Goal: Find specific page/section: Find specific page/section

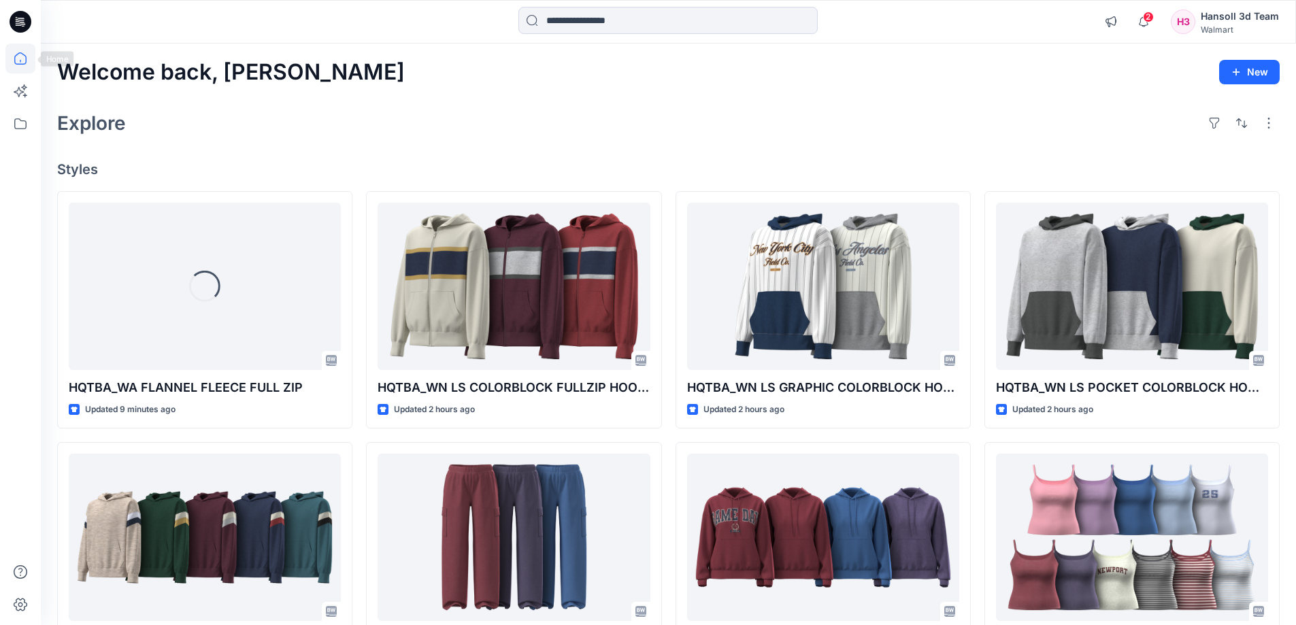
click at [21, 54] on icon at bounding box center [20, 59] width 30 height 30
click at [29, 117] on icon at bounding box center [20, 124] width 30 height 30
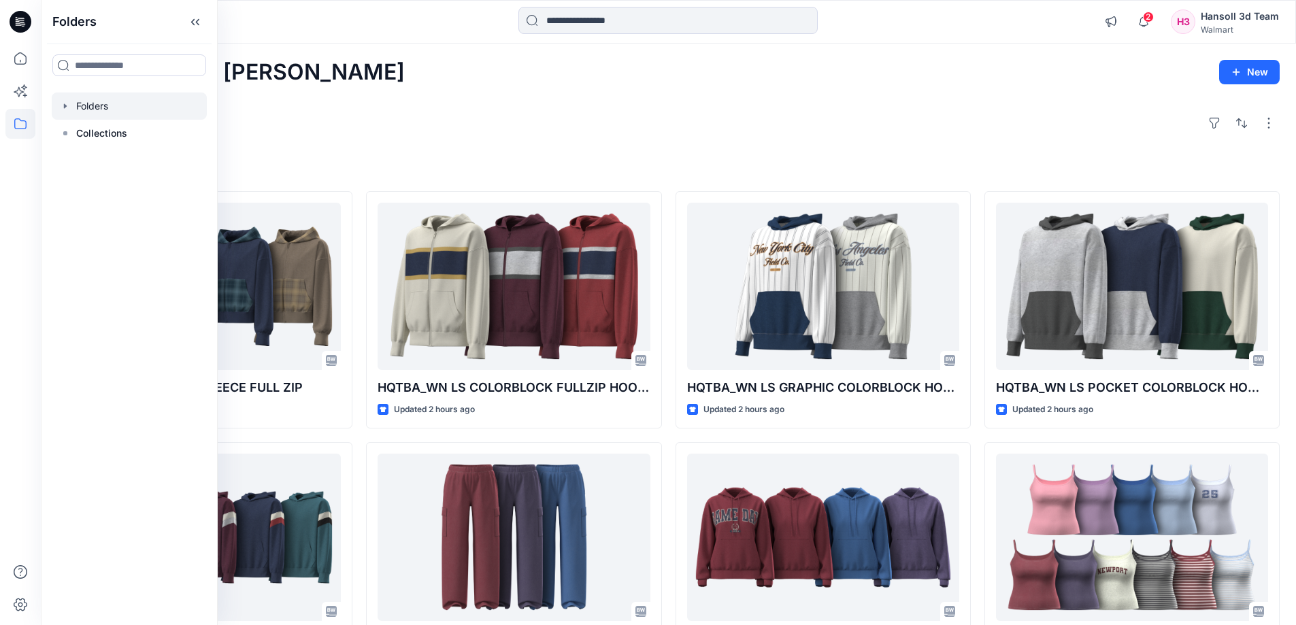
click at [96, 109] on div at bounding box center [129, 105] width 155 height 27
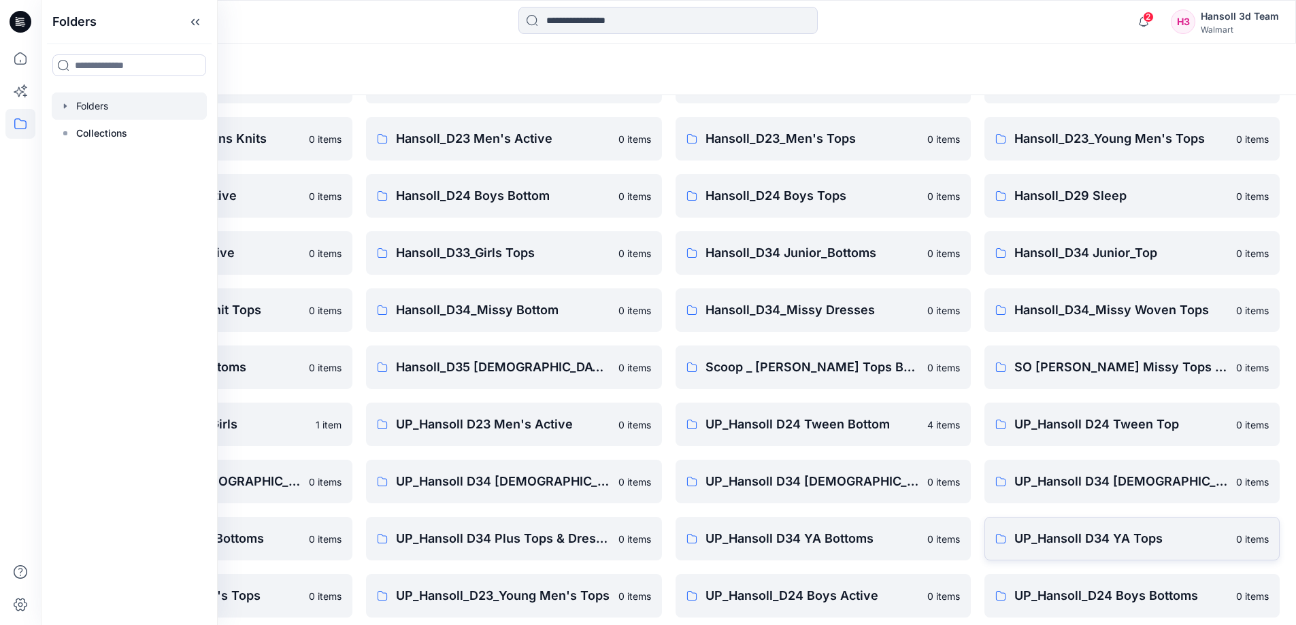
scroll to position [213, 0]
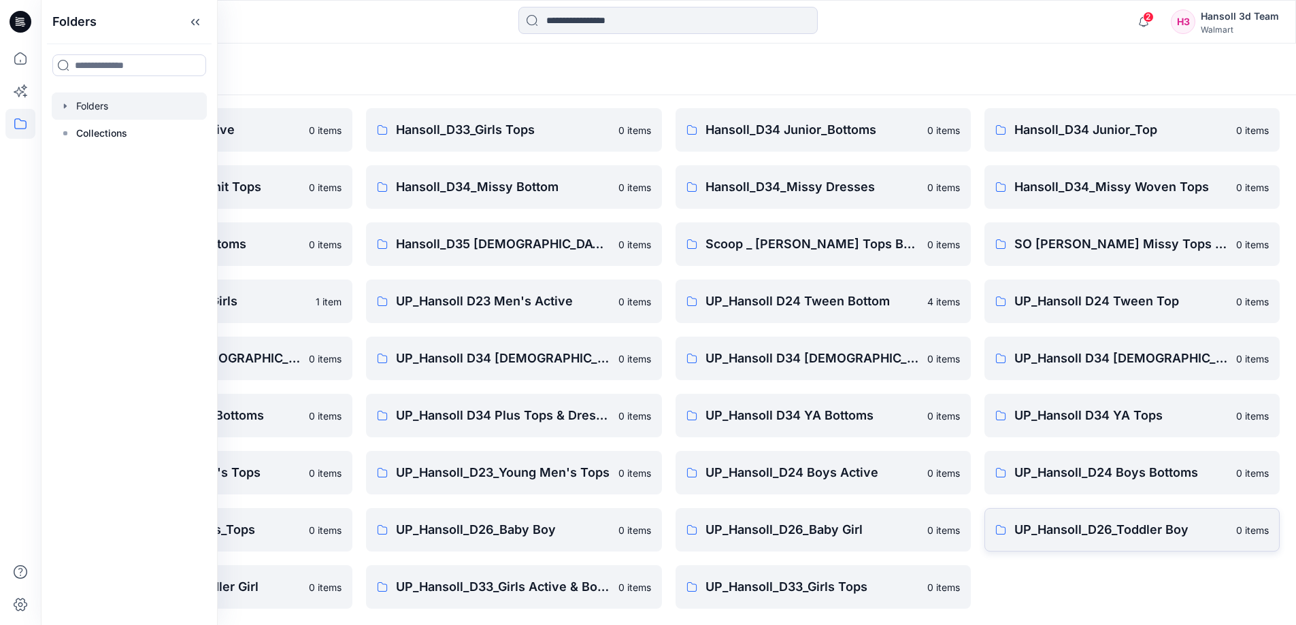
click at [1107, 518] on link "UP_Hansoll_D26_Toddler Boy [DEMOGRAPHIC_DATA] items" at bounding box center [1131, 530] width 295 height 44
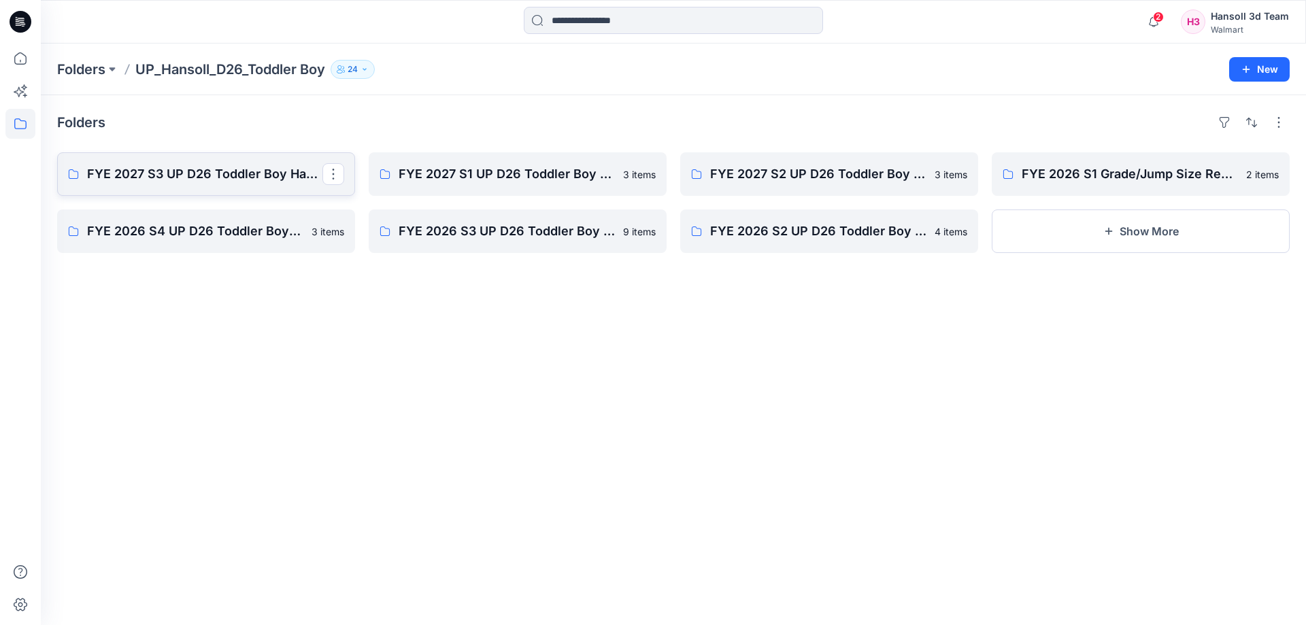
click at [172, 180] on p "FYE 2027 S3 UP D26 Toddler Boy Hansoll" at bounding box center [204, 174] width 235 height 19
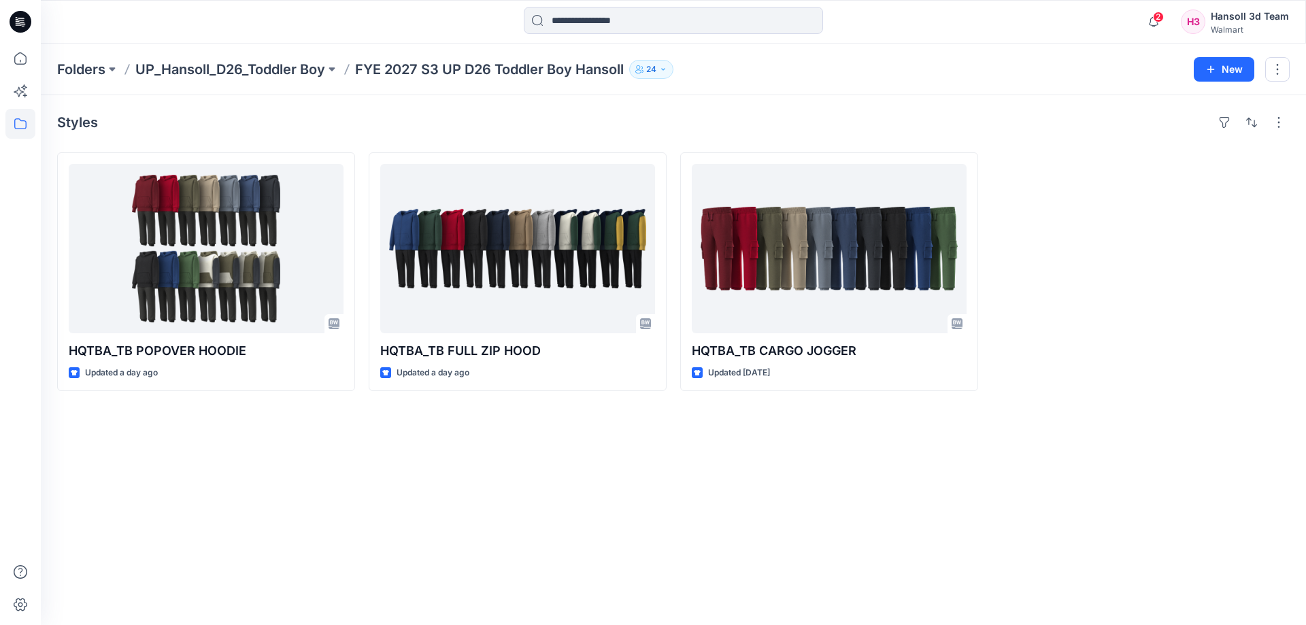
click at [193, 456] on div "Styles HQTBA_TB POPOVER HOODIE Updated a day ago HQTBA_TB FULL ZIP HOOD Updated…" at bounding box center [673, 360] width 1265 height 530
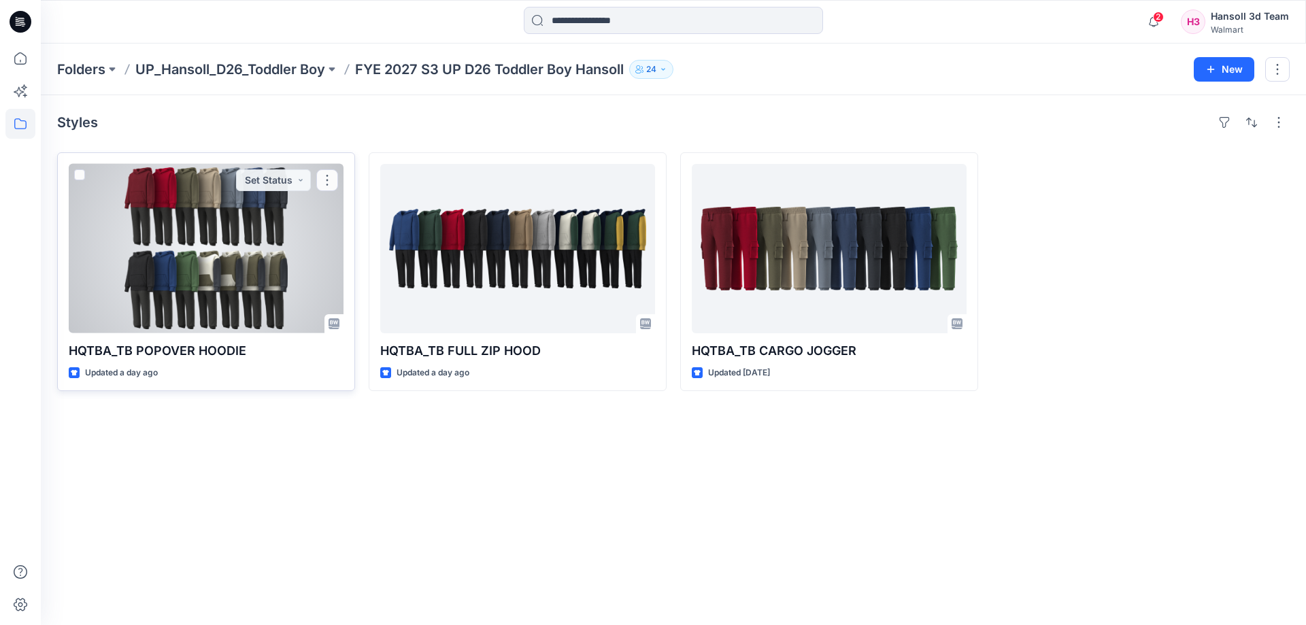
click at [188, 311] on div at bounding box center [206, 248] width 275 height 169
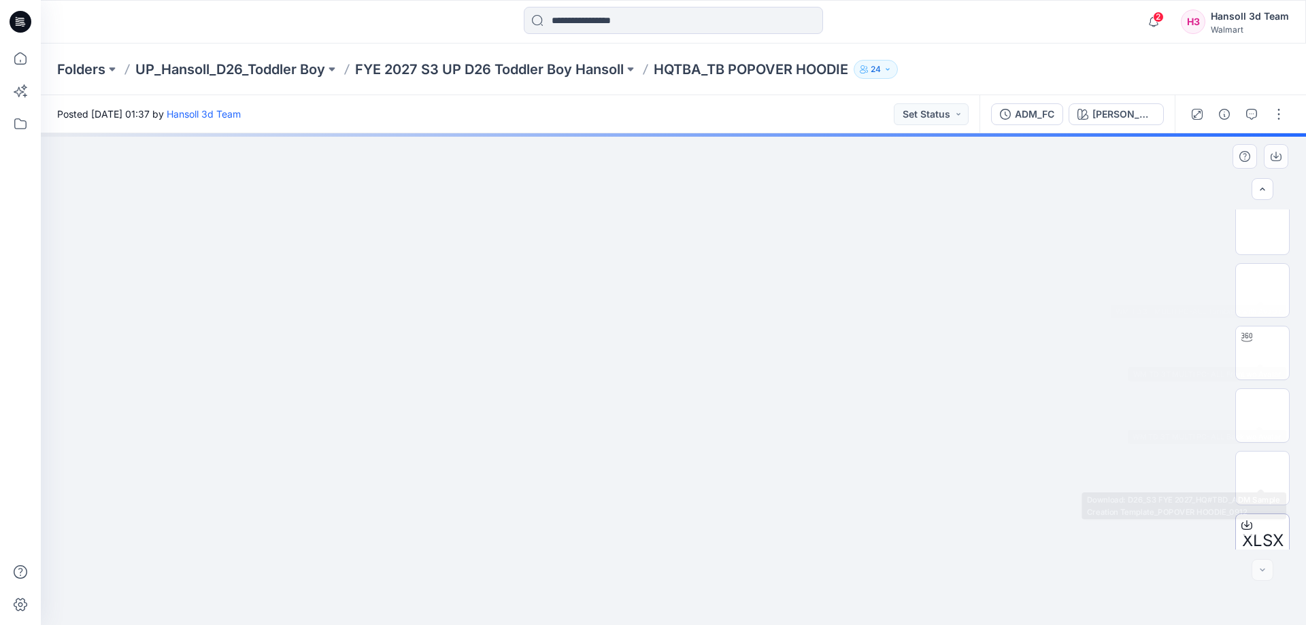
scroll to position [277, 0]
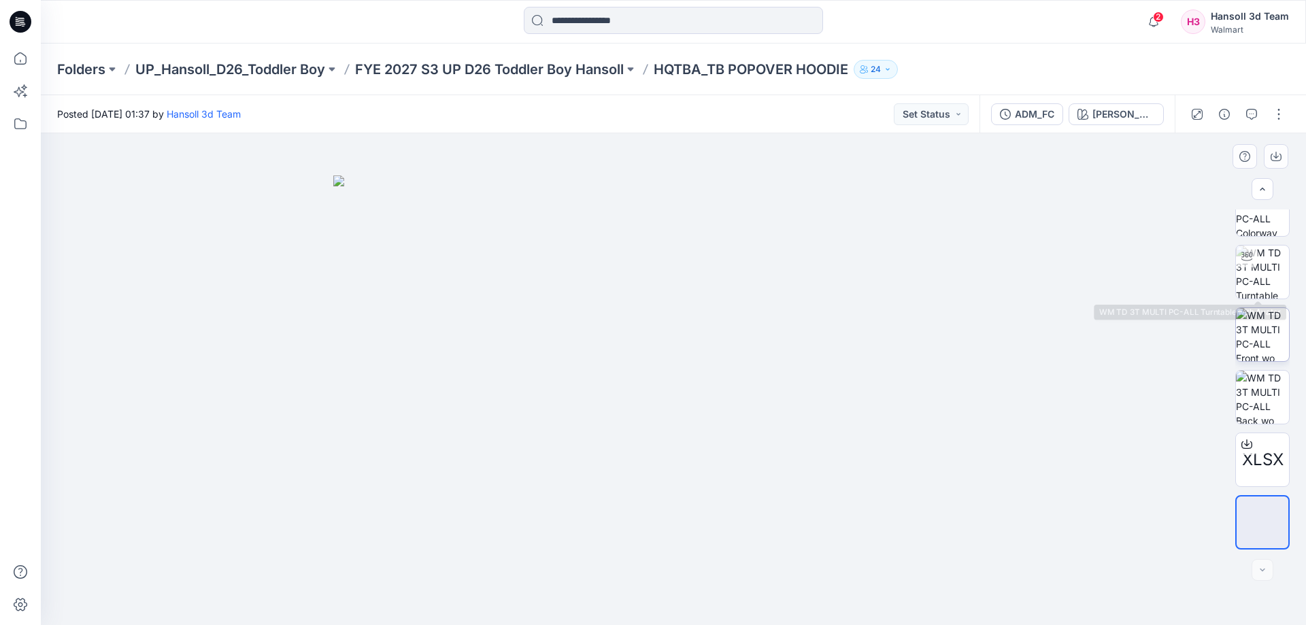
click at [1274, 312] on img at bounding box center [1262, 334] width 53 height 53
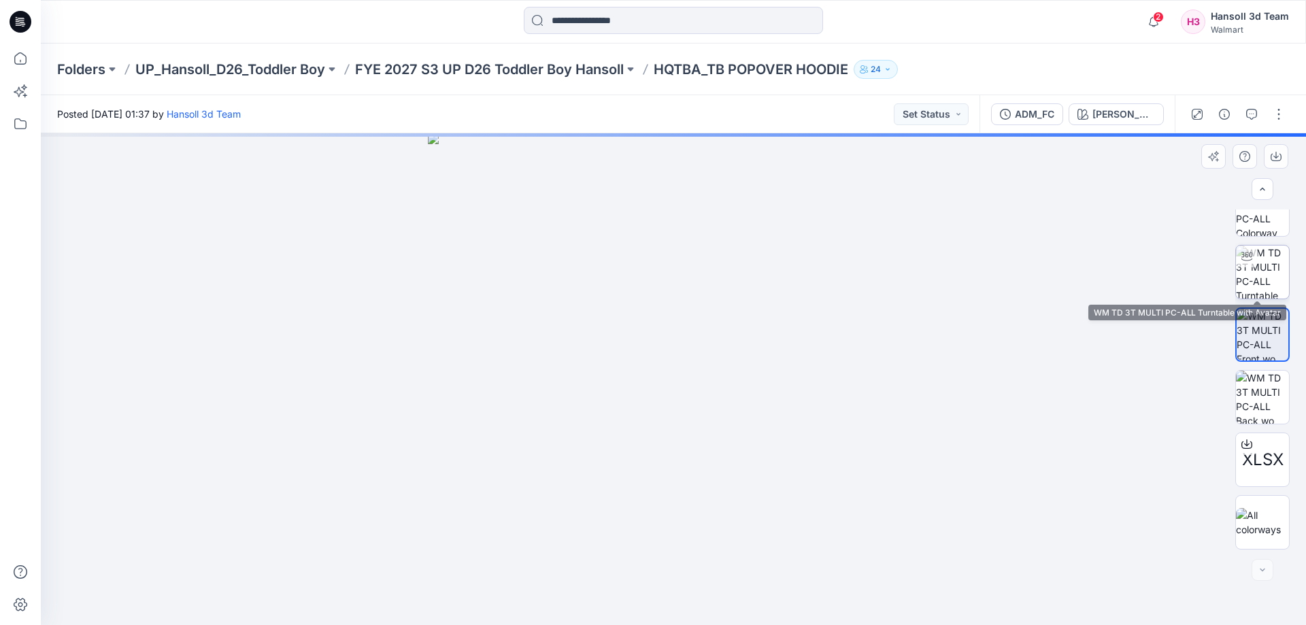
click at [1255, 265] on img at bounding box center [1262, 272] width 53 height 53
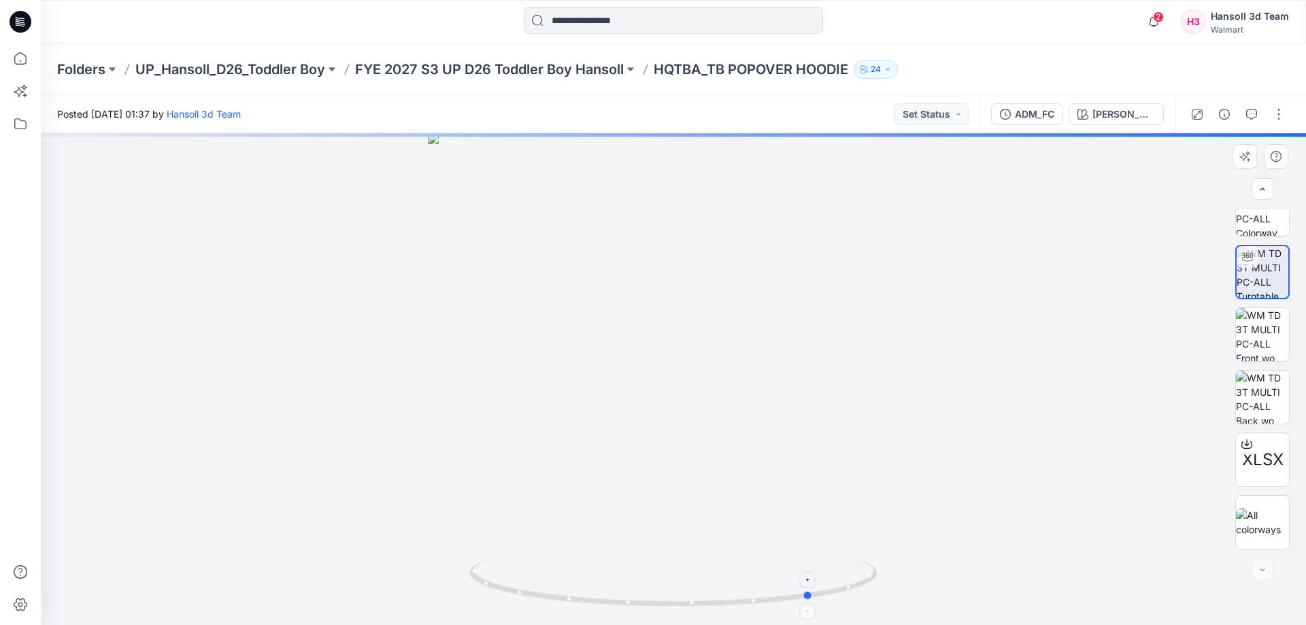
drag, startPoint x: 848, startPoint y: 583, endPoint x: 592, endPoint y: 602, distance: 256.4
click at [592, 602] on icon at bounding box center [674, 584] width 411 height 51
click at [589, 596] on icon at bounding box center [674, 584] width 411 height 51
drag, startPoint x: 663, startPoint y: 611, endPoint x: 886, endPoint y: 605, distance: 222.5
click at [886, 605] on div at bounding box center [673, 379] width 1265 height 492
